Goal: Navigation & Orientation: Find specific page/section

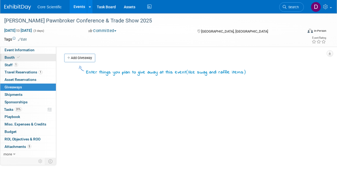
click at [20, 59] on span at bounding box center [18, 57] width 5 height 4
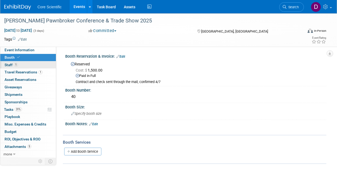
click at [20, 64] on link "1 Staff 1" at bounding box center [28, 65] width 56 height 7
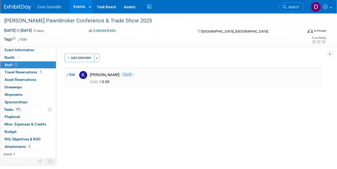
click at [75, 75] on link "Edit" at bounding box center [70, 75] width 9 height 4
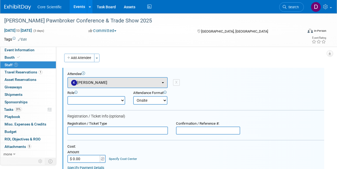
click at [162, 81] on button "[PERSON_NAME]" at bounding box center [117, 82] width 100 height 11
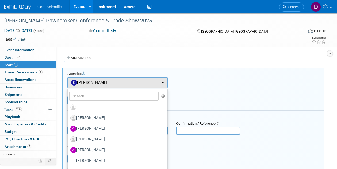
click at [195, 83] on div "Attendee <img src="https://www.exhibitday.com/Images/Unassigned-User-Icon.png" …" at bounding box center [195, 80] width 257 height 16
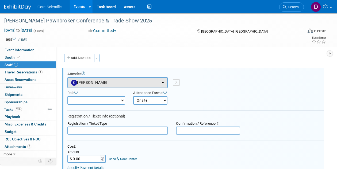
click at [163, 81] on button "Kim Kahlmorgan" at bounding box center [117, 82] width 100 height 11
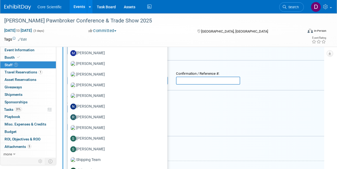
scroll to position [55, 0]
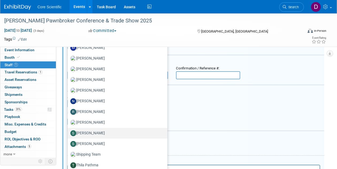
click at [98, 133] on label "[PERSON_NAME]" at bounding box center [116, 133] width 92 height 9
click at [68, 133] on input "[PERSON_NAME]" at bounding box center [66, 132] width 3 height 3
select select "fefda529-cfc4-47a4-b17f-cbe7db5c8678"
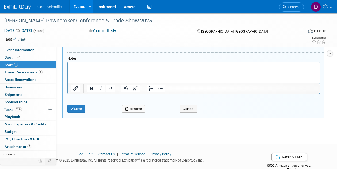
scroll to position [161, 0]
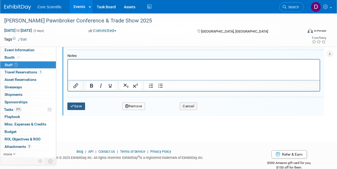
click at [83, 103] on button "Save" at bounding box center [76, 106] width 18 height 7
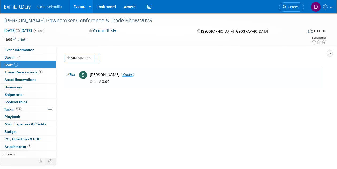
scroll to position [0, 0]
click at [22, 52] on link "Event Information" at bounding box center [28, 50] width 56 height 7
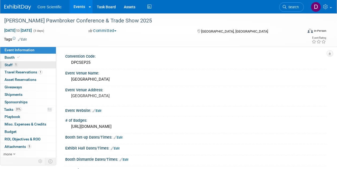
click at [16, 62] on link "1 Staff 1" at bounding box center [28, 65] width 56 height 7
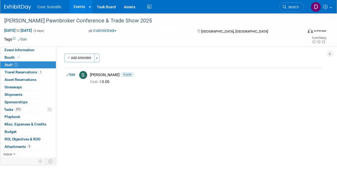
click at [41, 9] on ul "Core Scientific Events Add Event Bulk Upload Events Shareable Event Boards Rece…" at bounding box center [94, 6] width 115 height 13
click at [77, 7] on link "Events" at bounding box center [80, 6] width 20 height 13
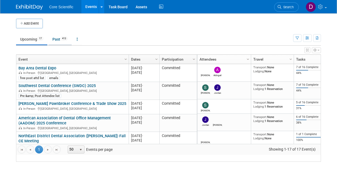
click at [56, 39] on link "Past 413" at bounding box center [59, 39] width 23 height 10
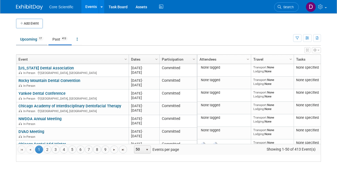
click at [29, 36] on link "Upcoming 17" at bounding box center [31, 39] width 31 height 10
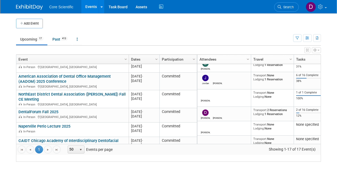
scroll to position [47, 0]
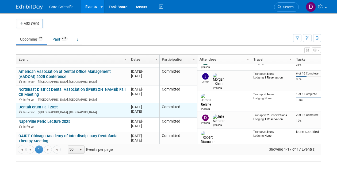
click at [45, 110] on link "DentalForum Fall 2025" at bounding box center [38, 107] width 40 height 5
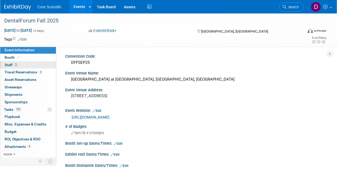
click at [20, 67] on link "2 Staff 2" at bounding box center [28, 65] width 56 height 7
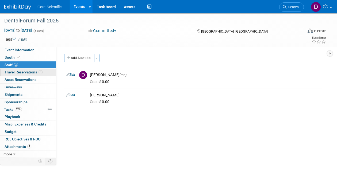
click at [39, 70] on span "3" at bounding box center [41, 72] width 4 height 4
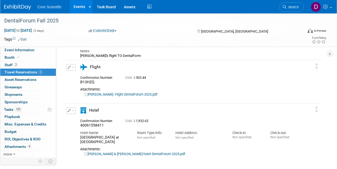
scroll to position [66, 0]
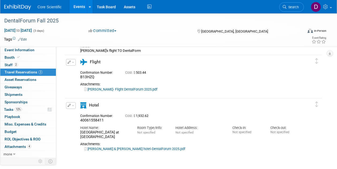
click at [48, 9] on ul "Core Scientific Events Add Event Bulk Upload Events Shareable Event Boards Rece…" at bounding box center [94, 6] width 115 height 13
click at [49, 6] on span "Core Scientific" at bounding box center [49, 7] width 24 height 4
click at [81, 8] on link "Events" at bounding box center [80, 6] width 20 height 13
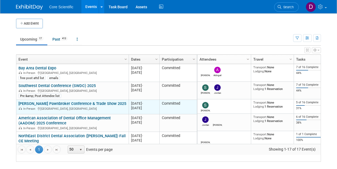
click at [82, 106] on link "[PERSON_NAME] Pawnbroker Conference & Trade Show 2025" at bounding box center [72, 103] width 108 height 5
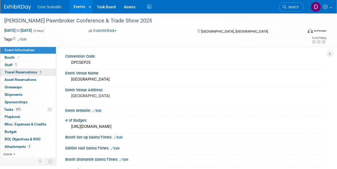
click at [30, 71] on span "Travel Reservations 1" at bounding box center [24, 72] width 38 height 4
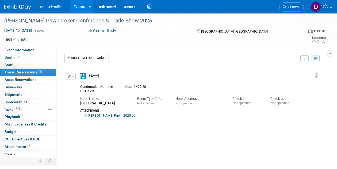
click at [106, 116] on link "[PERSON_NAME] Pawn 2025.pdf" at bounding box center [110, 116] width 52 height 4
click at [77, 9] on link "Events" at bounding box center [80, 6] width 20 height 13
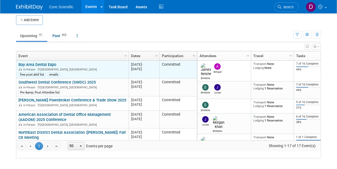
scroll to position [3, 0]
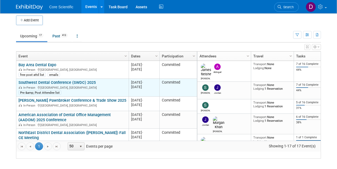
click at [71, 85] on link "Southwest Dental Conference (SWDC) 2025" at bounding box center [56, 82] width 77 height 5
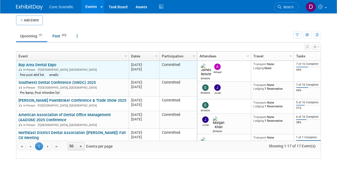
click at [40, 67] on link "Bay Area Dental Expo" at bounding box center [37, 65] width 38 height 5
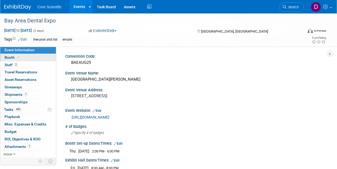
click at [23, 55] on link "Booth" at bounding box center [28, 57] width 56 height 7
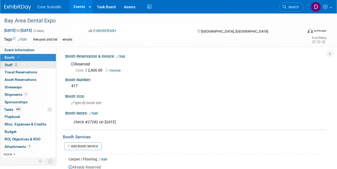
click at [32, 64] on link "2 Staff 2" at bounding box center [28, 65] width 56 height 7
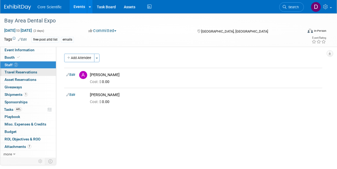
click at [24, 71] on span "Travel Reservations 0" at bounding box center [21, 72] width 33 height 4
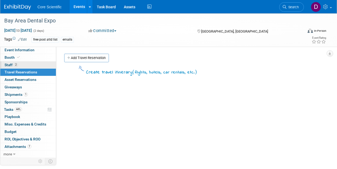
click at [31, 64] on link "2 Staff 2" at bounding box center [28, 65] width 56 height 7
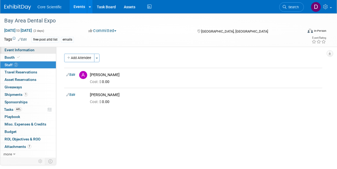
click at [33, 48] on span "Event Information" at bounding box center [20, 50] width 30 height 4
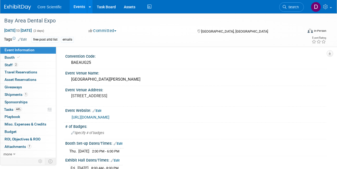
click at [80, 9] on link "Events" at bounding box center [80, 6] width 20 height 13
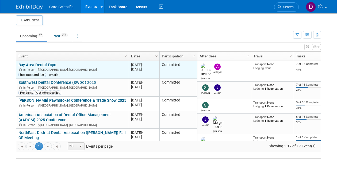
click at [46, 67] on link "Bay Area Dental Expo" at bounding box center [37, 65] width 38 height 5
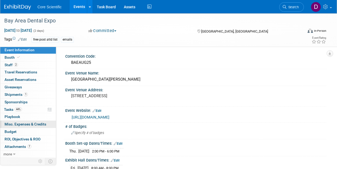
click at [19, 122] on span "Misc. Expenses & Credits 0" at bounding box center [26, 124] width 42 height 4
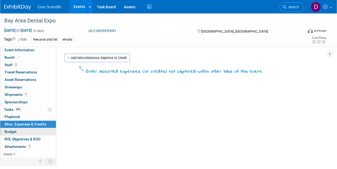
click at [16, 130] on span "Budget" at bounding box center [11, 132] width 12 height 4
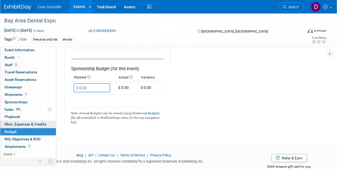
scroll to position [364, 0]
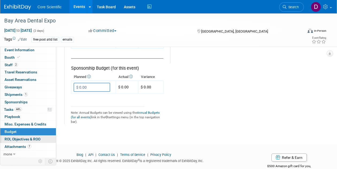
click at [23, 138] on span "ROI, Objectives & ROO 0" at bounding box center [23, 139] width 36 height 4
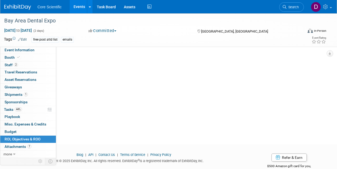
scroll to position [0, 0]
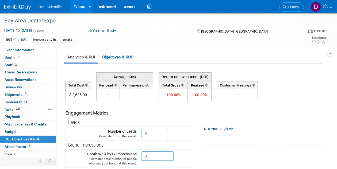
click at [33, 46] on div "Bay Area Dental Expo Aug 22, 2025 to Aug 23, 2025 (2 days) Aug 22, 2025 to Aug …" at bounding box center [168, 29] width 337 height 33
click at [31, 48] on span "Event Information" at bounding box center [20, 50] width 30 height 4
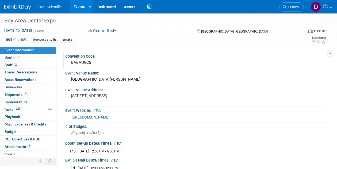
drag, startPoint x: 73, startPoint y: 64, endPoint x: 84, endPoint y: 64, distance: 10.7
click at [84, 64] on div "BAEAUG25" at bounding box center [195, 63] width 253 height 8
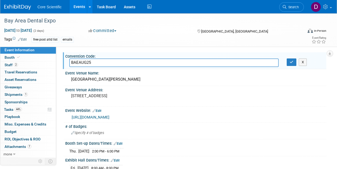
click at [84, 64] on input "BAEAUG25" at bounding box center [174, 63] width 210 height 8
click at [63, 65] on div "Convention Code: BAEAUG25 BAEAUG25 X Event Venue Name: Santa Clara Convention C…" at bounding box center [191, 101] width 270 height 108
click at [86, 48] on div "Convention Code: BAEAUG25 BAEAUG25 X Event Venue Name: Santa Clara Convention C…" at bounding box center [191, 101] width 270 height 108
click at [18, 48] on span "Event Information" at bounding box center [20, 50] width 30 height 4
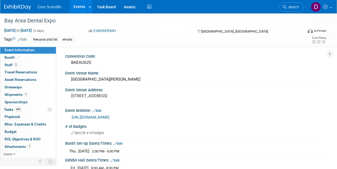
click at [58, 6] on span "Core Scientific" at bounding box center [49, 7] width 24 height 4
click at [79, 9] on link "Events" at bounding box center [80, 6] width 20 height 13
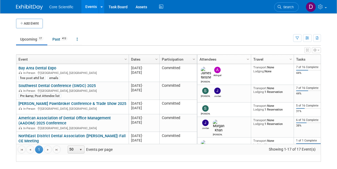
scroll to position [6, 0]
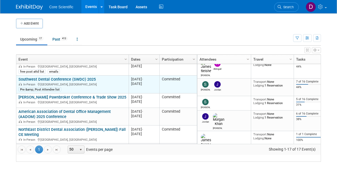
click at [47, 82] on link "Southwest Dental Conference (SWDC) 2025" at bounding box center [56, 79] width 77 height 5
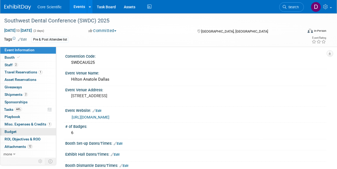
click at [12, 130] on span "Budget" at bounding box center [11, 132] width 12 height 4
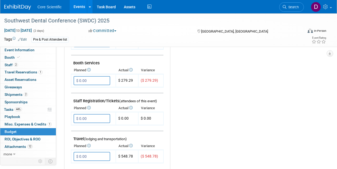
scroll to position [138, 0]
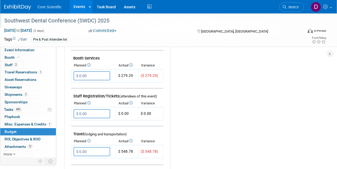
click at [16, 20] on div "Southwest Dental Conference (SWDC) 2025" at bounding box center [150, 21] width 296 height 10
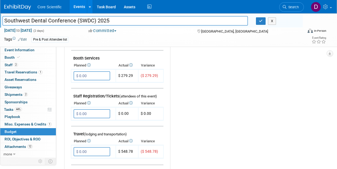
click at [75, 8] on link "Events" at bounding box center [80, 6] width 20 height 13
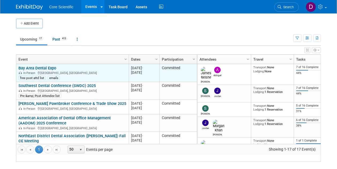
click at [42, 71] on link "Bay Area Dental Expo" at bounding box center [37, 68] width 38 height 5
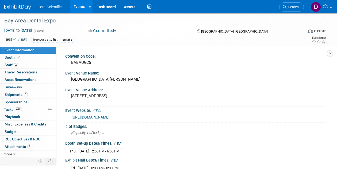
click at [85, 2] on link "Events" at bounding box center [80, 6] width 20 height 13
